Goal: Task Accomplishment & Management: Use online tool/utility

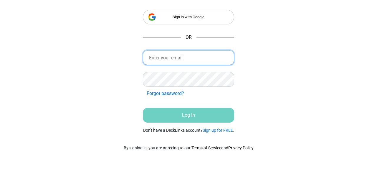
click at [199, 57] on input "email" at bounding box center [188, 57] width 91 height 15
click at [208, 56] on input "email" at bounding box center [188, 57] width 91 height 15
type input "[EMAIL_ADDRESS][DOMAIN_NAME]"
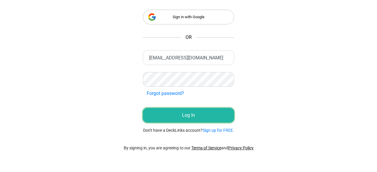
click at [194, 113] on button "Log In" at bounding box center [188, 115] width 91 height 15
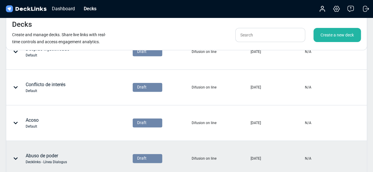
scroll to position [282, 0]
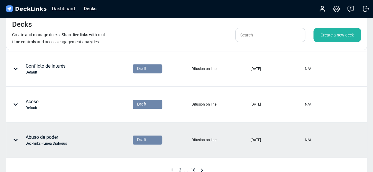
click at [59, 147] on div "Abuso de poder Decklinks - Línea Dialogus" at bounding box center [37, 140] width 59 height 18
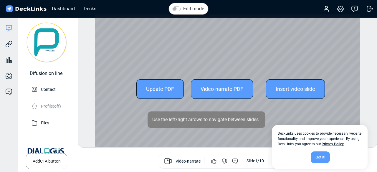
click at [235, 95] on div "Video-narrate PDF" at bounding box center [222, 89] width 62 height 19
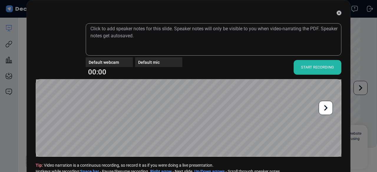
click at [326, 110] on icon at bounding box center [327, 108] width 4 height 6
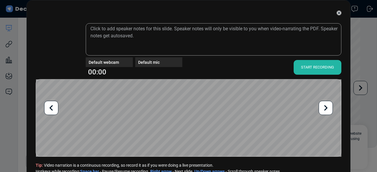
click at [326, 110] on icon at bounding box center [327, 108] width 4 height 6
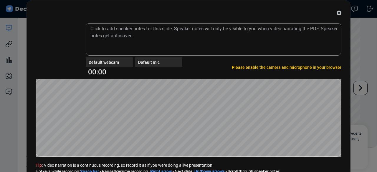
click at [337, 11] on icon at bounding box center [339, 13] width 5 height 5
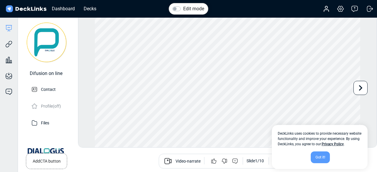
click at [327, 160] on div "Got it!" at bounding box center [320, 158] width 19 height 12
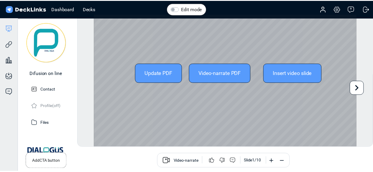
scroll to position [24, 0]
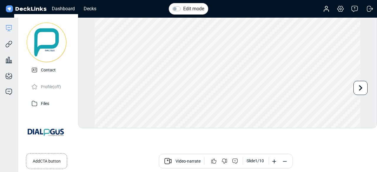
click at [58, 4] on div "Dashboard Decks" at bounding box center [53, 8] width 96 height 13
click at [59, 4] on div "Dashboard Decks" at bounding box center [53, 8] width 96 height 13
click at [59, 8] on div "Dashboard" at bounding box center [63, 8] width 29 height 7
